Goal: Find specific page/section: Find specific page/section

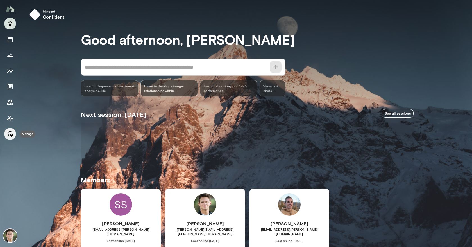
click at [7, 133] on icon "Manage" at bounding box center [10, 133] width 7 height 7
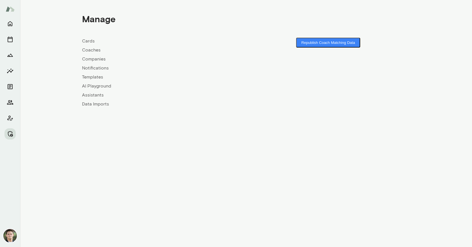
click at [89, 59] on link "Companies" at bounding box center [164, 59] width 164 height 7
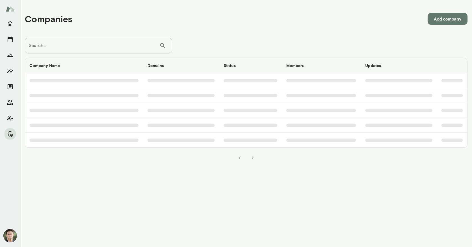
click at [103, 42] on input "Search..." at bounding box center [92, 46] width 135 height 16
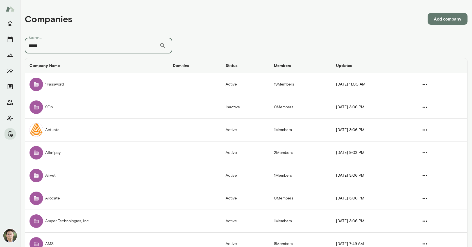
type input "******"
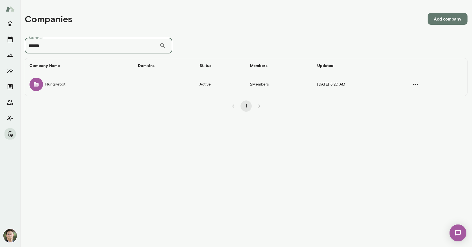
click at [91, 90] on td "Hungryroot" at bounding box center [79, 84] width 108 height 22
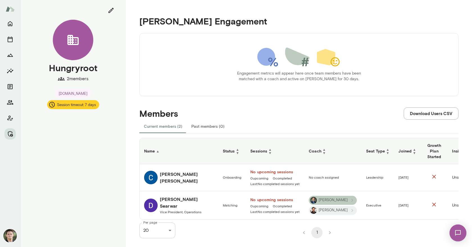
click at [331, 197] on span "[PERSON_NAME]" at bounding box center [333, 199] width 36 height 5
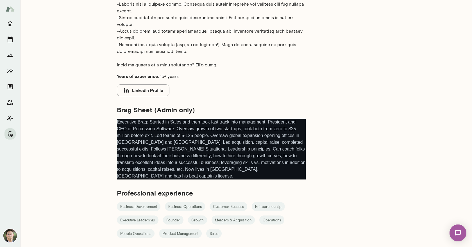
scroll to position [279, 0]
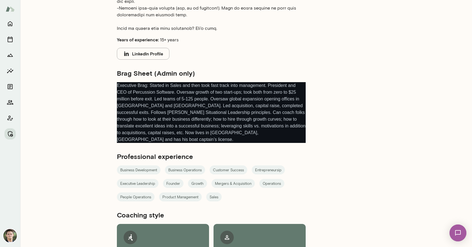
click at [151, 49] on button "LinkedIn Profile" at bounding box center [143, 54] width 53 height 12
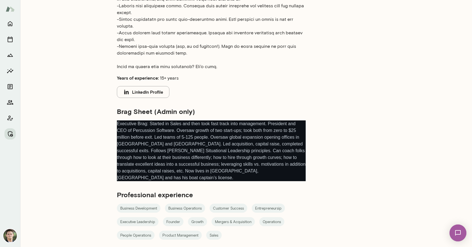
scroll to position [232, 0]
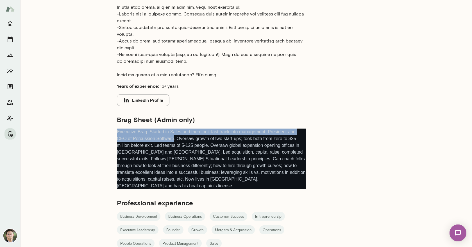
drag, startPoint x: 173, startPoint y: 137, endPoint x: 266, endPoint y: 126, distance: 93.1
click at [266, 126] on section "Brag Sheet (Admin only) Executive Brag: Started in Sales and then took fast tra…" at bounding box center [211, 152] width 189 height 74
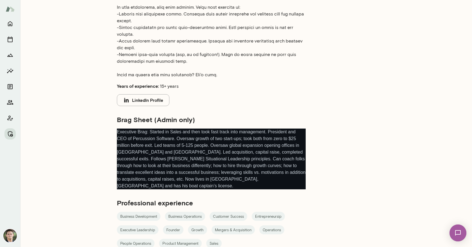
click at [263, 147] on p "Executive Brag: Started in Sales and then took fast track into management. Pres…" at bounding box center [211, 158] width 189 height 61
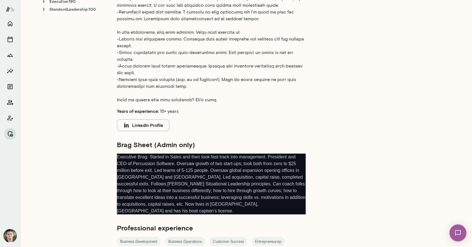
scroll to position [275, 0]
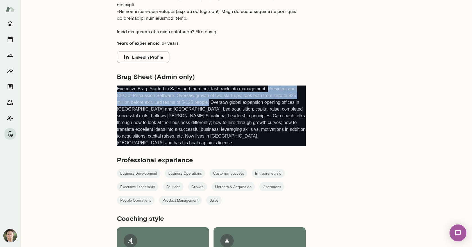
drag, startPoint x: 270, startPoint y: 87, endPoint x: 211, endPoint y: 100, distance: 61.0
click at [211, 100] on p "Executive Brag: Started in Sales and then took fast track into management. Pres…" at bounding box center [211, 115] width 189 height 61
copy p "President and CEO of Percussion Software. Oversaw growth of two start-ups; took…"
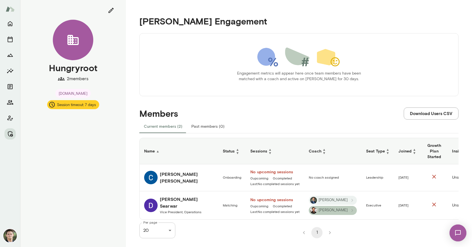
click at [331, 209] on span "[PERSON_NAME]" at bounding box center [333, 209] width 36 height 5
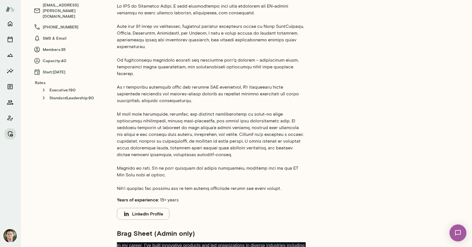
scroll to position [139, 0]
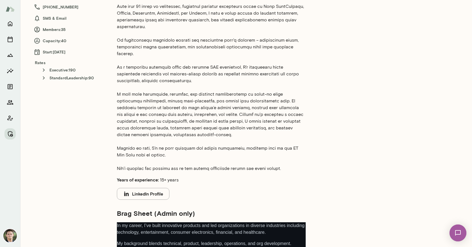
click at [155, 188] on button "LinkedIn Profile" at bounding box center [143, 194] width 53 height 12
